Goal: Go to known website: Access a specific website the user already knows

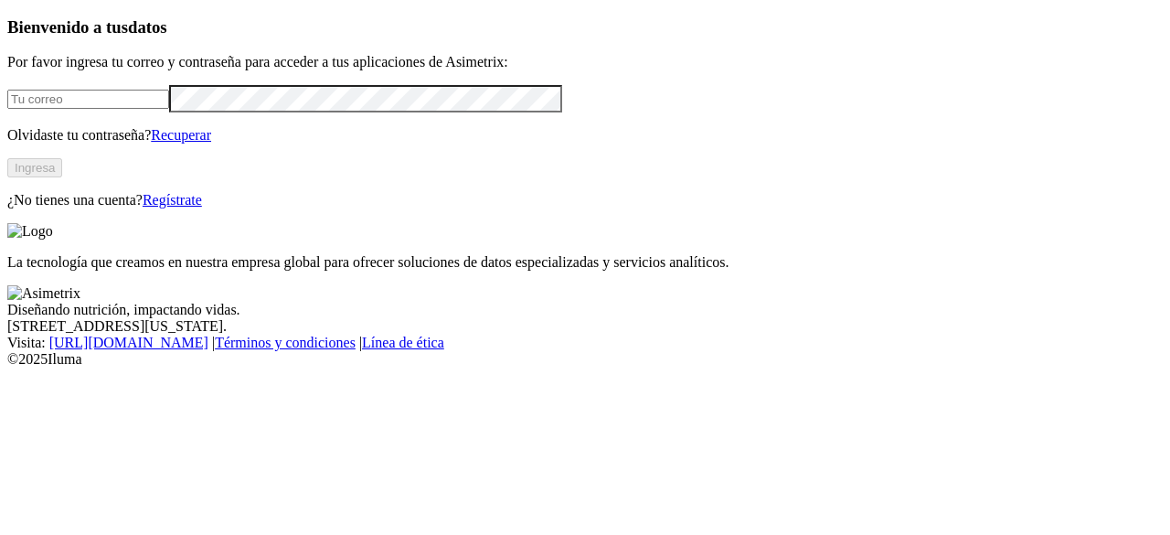
type input "[EMAIL_ADDRESS][DOMAIN_NAME]"
click at [62, 177] on button "Ingresa" at bounding box center [34, 167] width 55 height 19
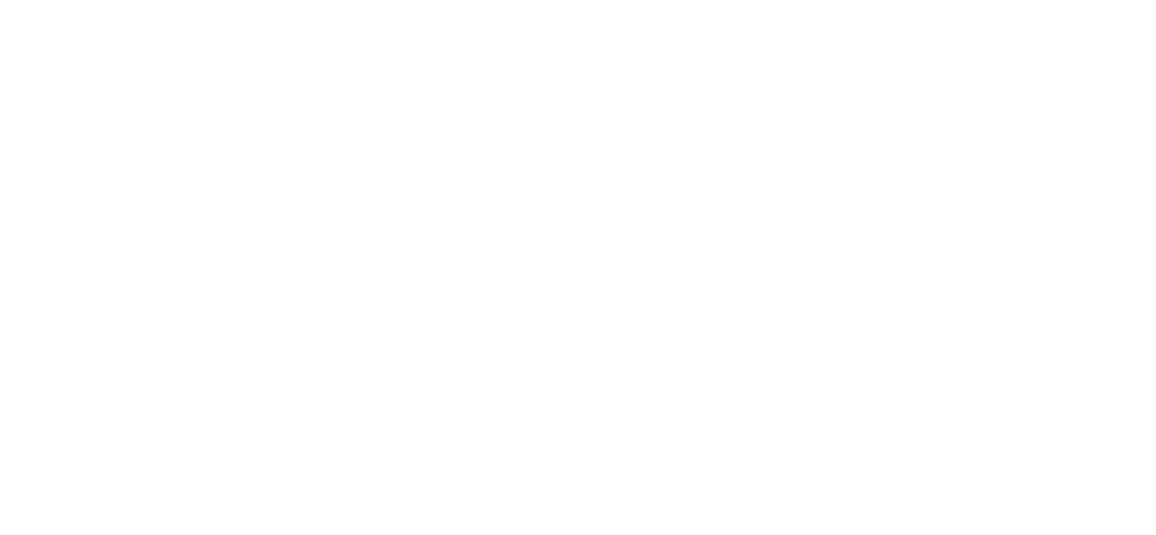
scroll to position [11, 0]
